Goal: Task Accomplishment & Management: Manage account settings

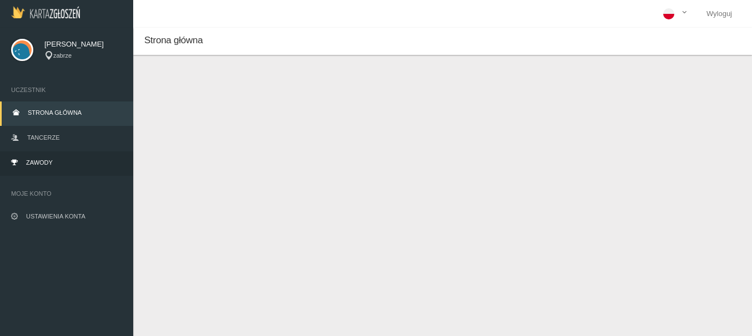
click at [37, 161] on span "Zawody" at bounding box center [39, 162] width 27 height 7
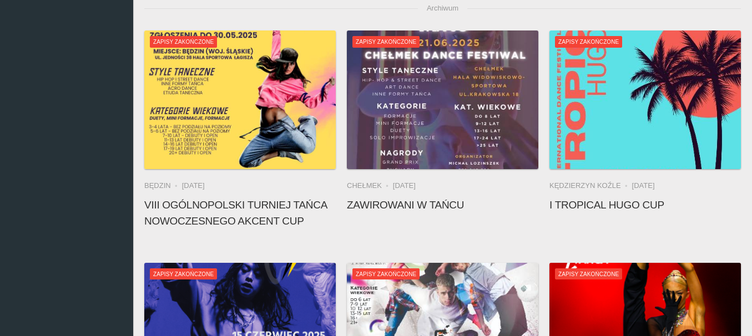
scroll to position [294, 0]
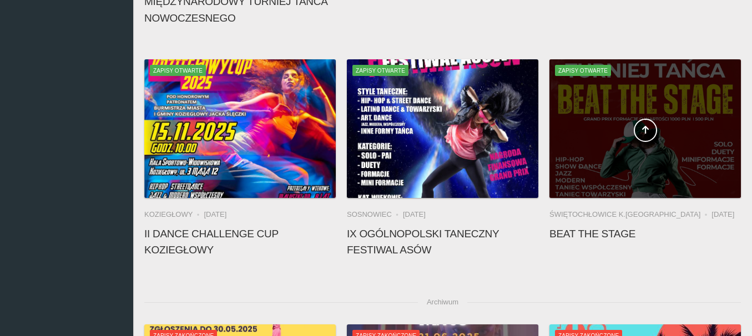
click at [615, 175] on div at bounding box center [644, 128] width 191 height 139
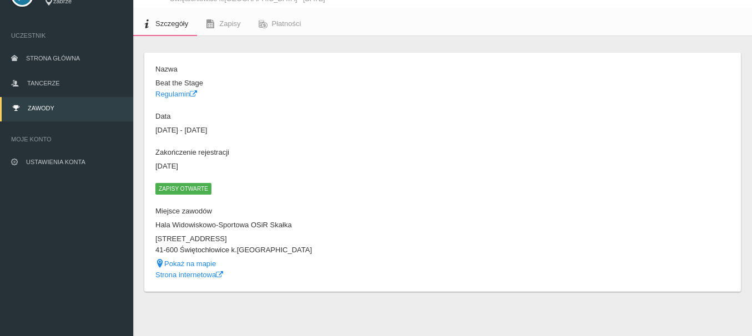
scroll to position [54, 0]
click at [181, 93] on link "Regulamin" at bounding box center [176, 94] width 42 height 8
click at [48, 108] on span "Zawody" at bounding box center [41, 108] width 27 height 7
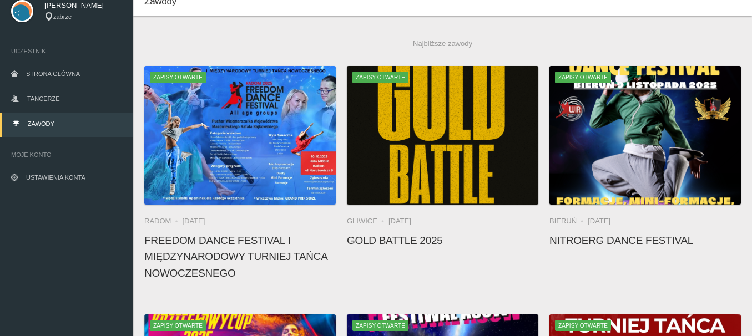
scroll to position [32, 0]
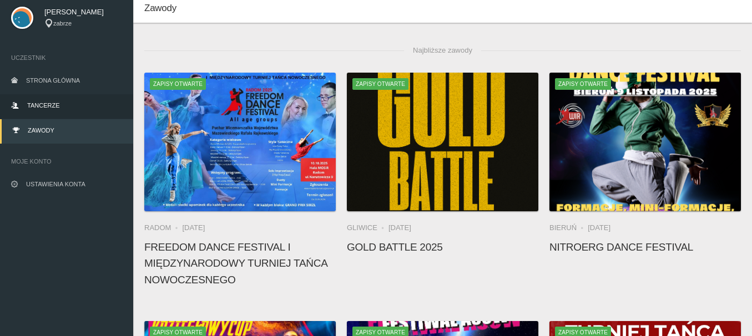
click at [56, 106] on span "Tancerze" at bounding box center [43, 105] width 32 height 7
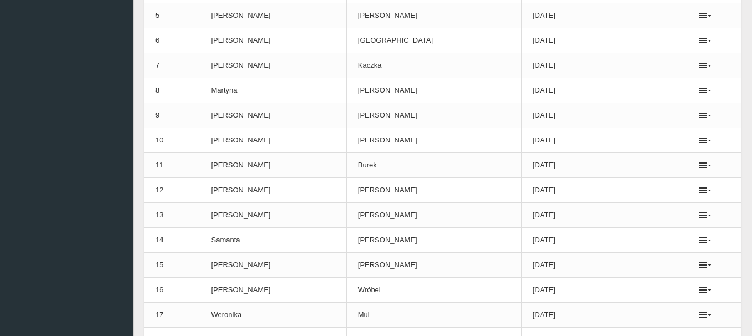
scroll to position [274, 0]
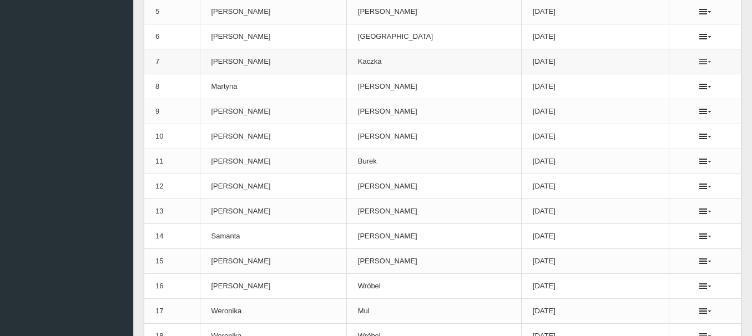
click at [699, 60] on icon at bounding box center [705, 61] width 12 height 9
click at [617, 79] on link "Usuń" at bounding box center [640, 82] width 111 height 20
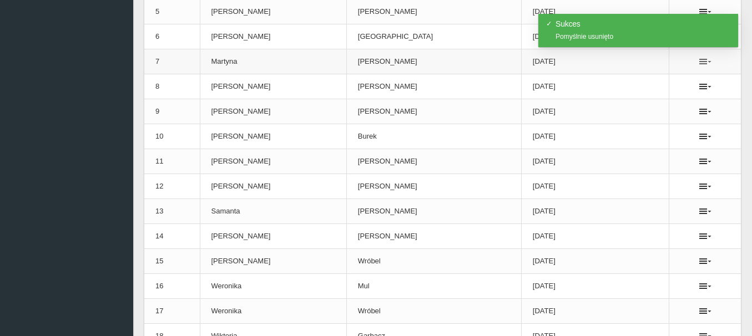
click at [699, 60] on icon at bounding box center [705, 61] width 12 height 9
click at [599, 81] on icon at bounding box center [597, 80] width 6 height 7
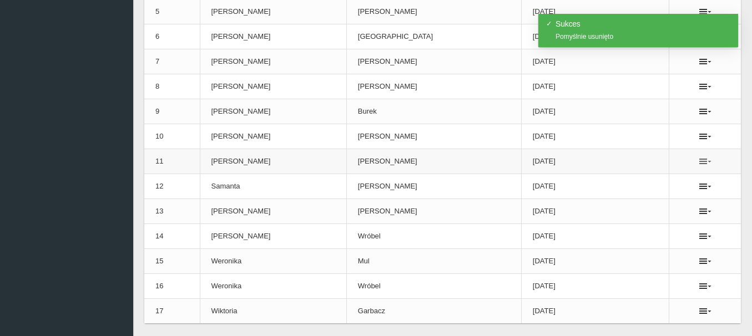
click at [699, 160] on icon at bounding box center [705, 161] width 12 height 9
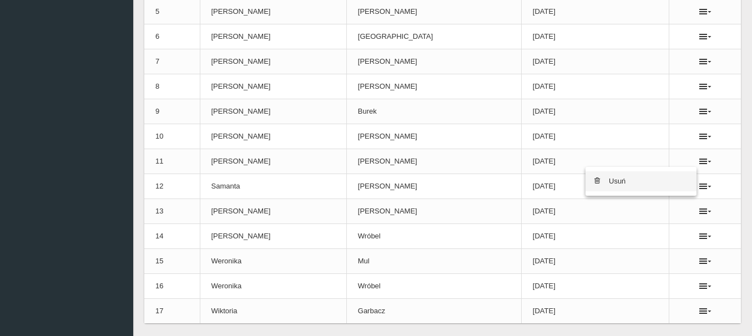
click at [610, 181] on link "Usuń" at bounding box center [640, 181] width 111 height 20
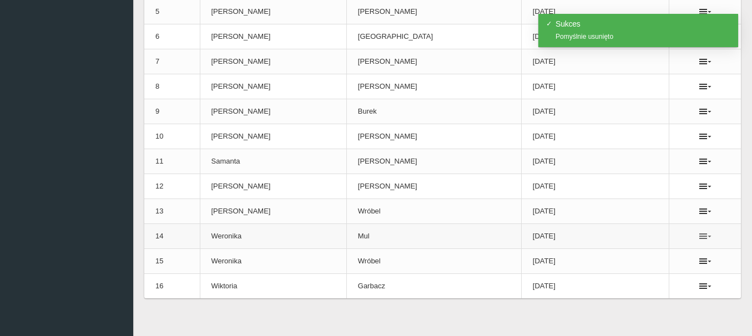
click at [699, 236] on icon at bounding box center [705, 236] width 12 height 9
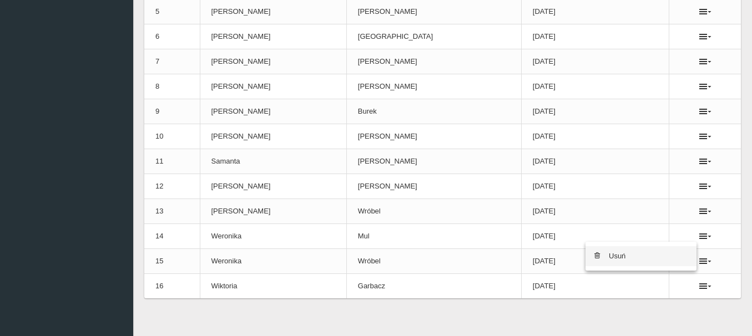
click at [622, 255] on link "Usuń" at bounding box center [640, 256] width 111 height 20
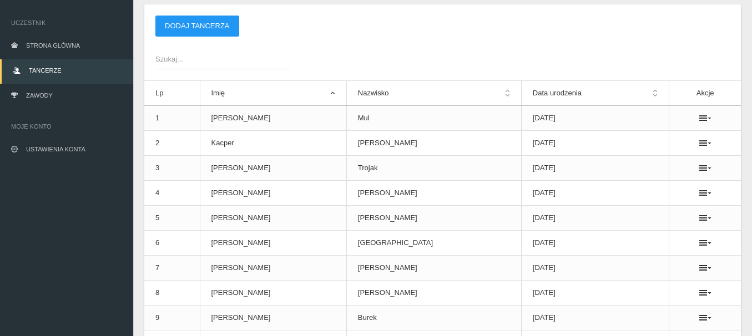
scroll to position [0, 0]
